Goal: Information Seeking & Learning: Learn about a topic

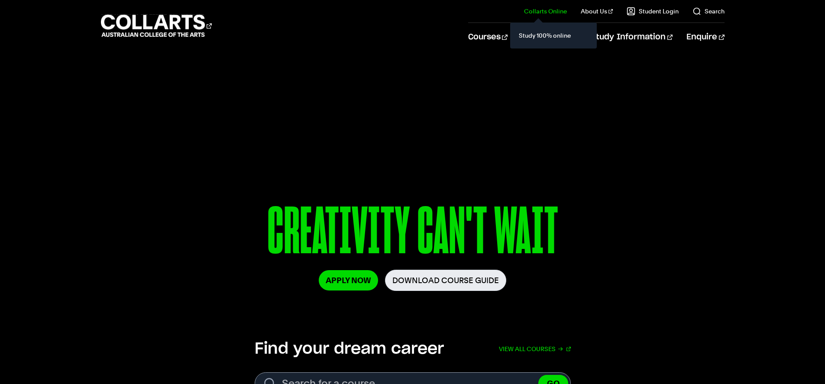
click at [560, 14] on link "Collarts Online" at bounding box center [545, 11] width 43 height 9
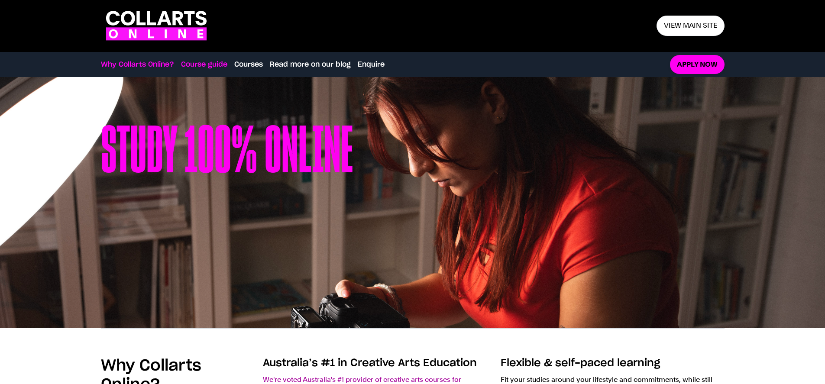
click at [216, 68] on link "Course guide" at bounding box center [204, 64] width 46 height 10
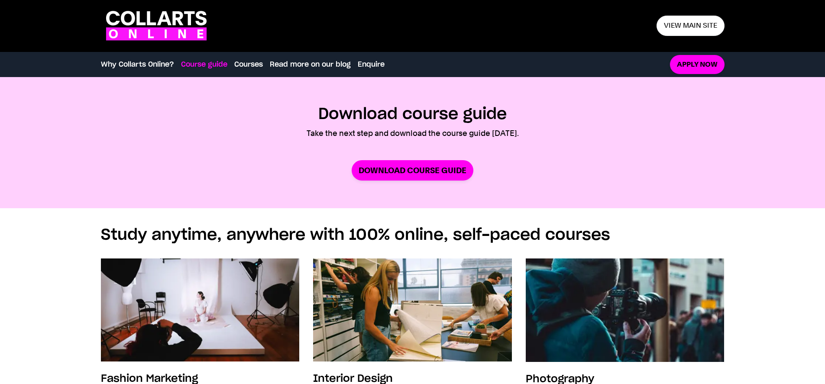
click at [234, 70] on ul "Why Collarts Online? Course guide Courses Read more on our blog Enquire" at bounding box center [380, 64] width 559 height 12
click at [252, 65] on link "Courses" at bounding box center [248, 64] width 29 height 10
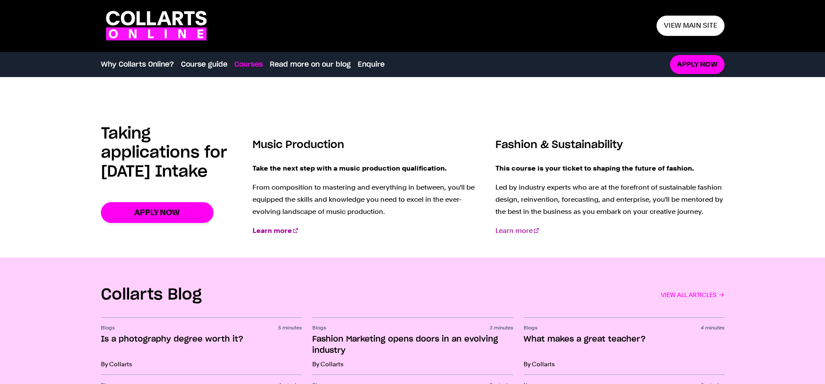
scroll to position [1159, 0]
